Goal: Task Accomplishment & Management: Manage account settings

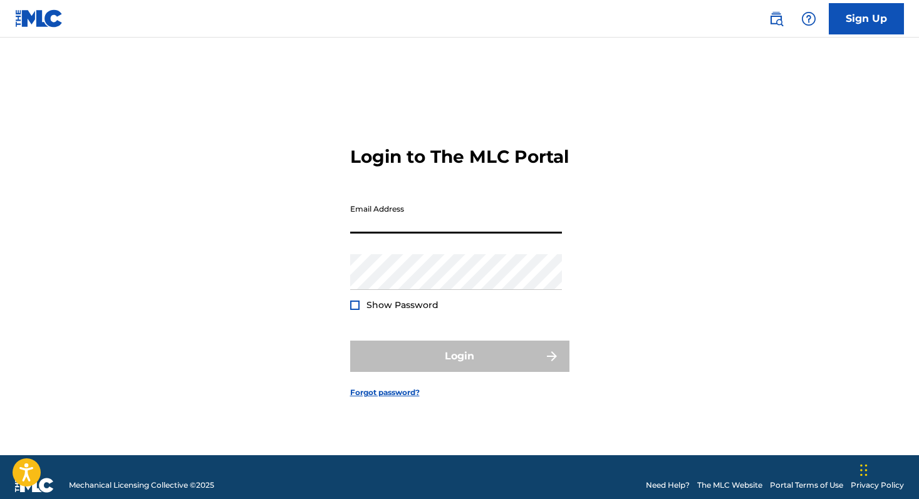
click at [419, 229] on input "Email Address" at bounding box center [456, 216] width 212 height 36
type input "[EMAIL_ADDRESS][DOMAIN_NAME]"
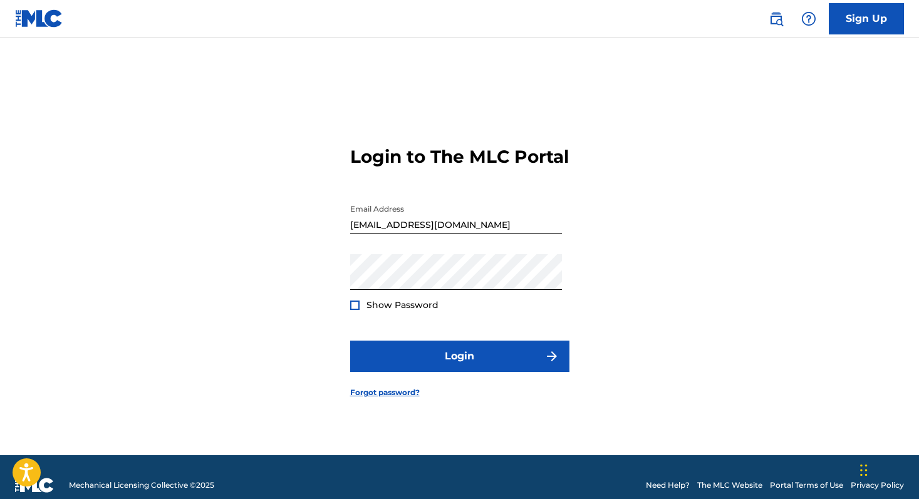
click at [359, 311] on div "Show Password" at bounding box center [394, 305] width 88 height 13
drag, startPoint x: 354, startPoint y: 319, endPoint x: 421, endPoint y: 339, distance: 70.4
click at [355, 310] on div at bounding box center [354, 305] width 9 height 9
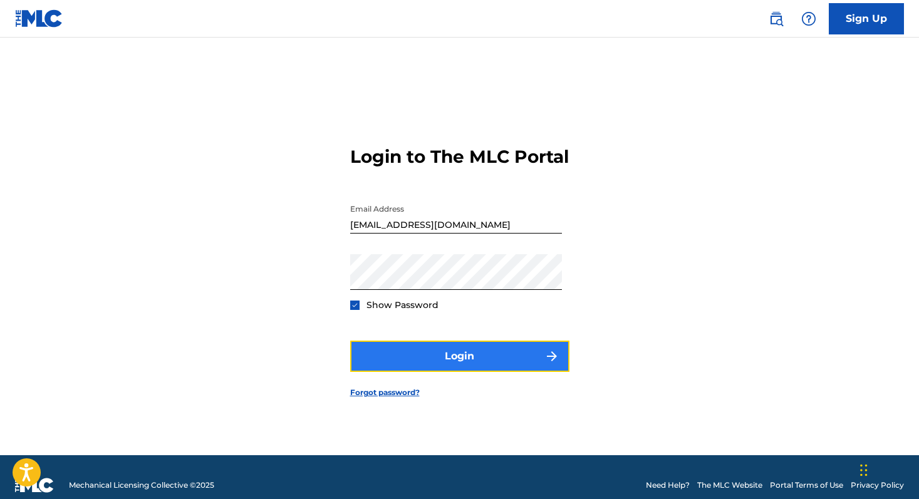
click at [463, 372] on button "Login" at bounding box center [459, 356] width 219 height 31
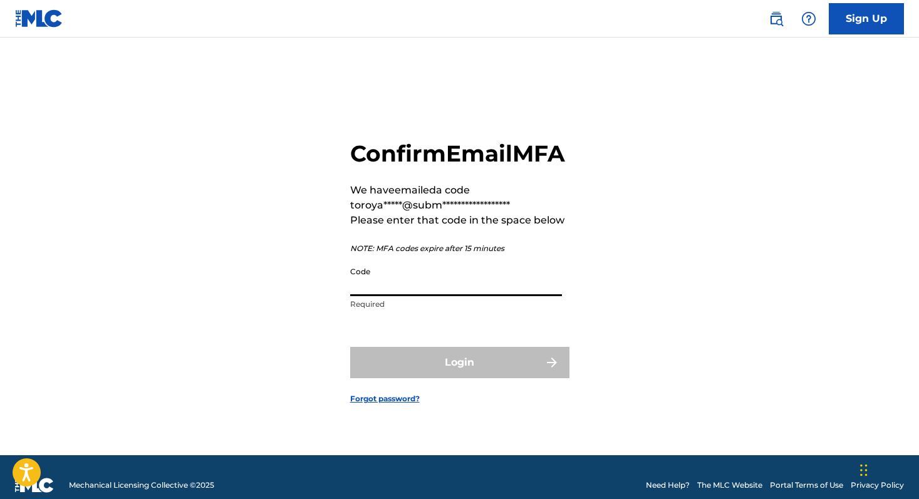
click at [427, 296] on input "Code" at bounding box center [456, 279] width 212 height 36
click at [199, 225] on div "**********" at bounding box center [459, 262] width 877 height 386
click at [431, 287] on input "Code" at bounding box center [456, 279] width 212 height 36
paste input "186466"
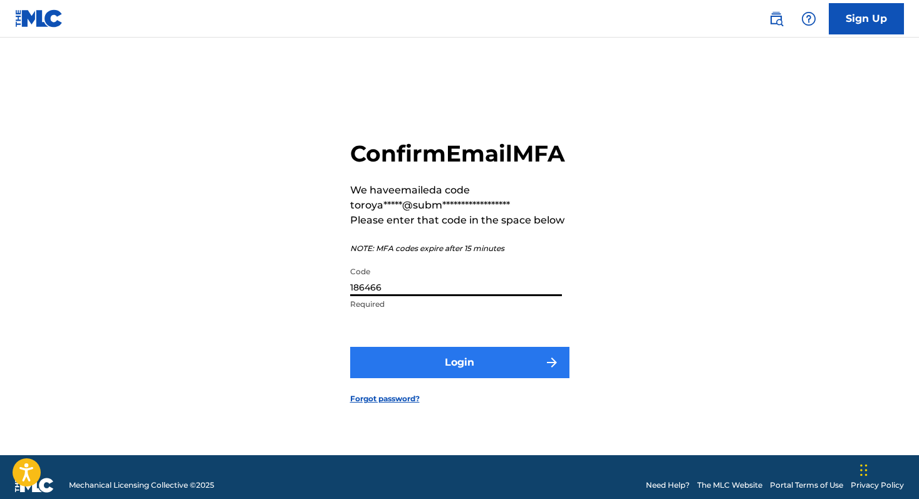
type input "186466"
click at [440, 369] on button "Login" at bounding box center [459, 362] width 219 height 31
